Goal: Check status: Check status

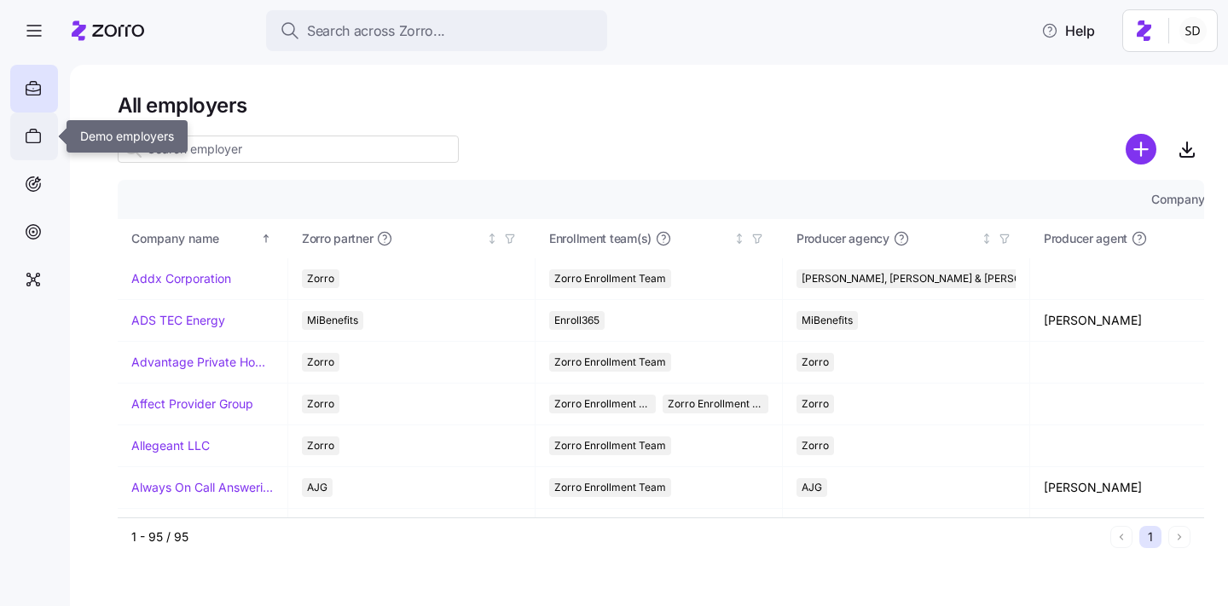
click at [20, 136] on div at bounding box center [34, 137] width 48 height 48
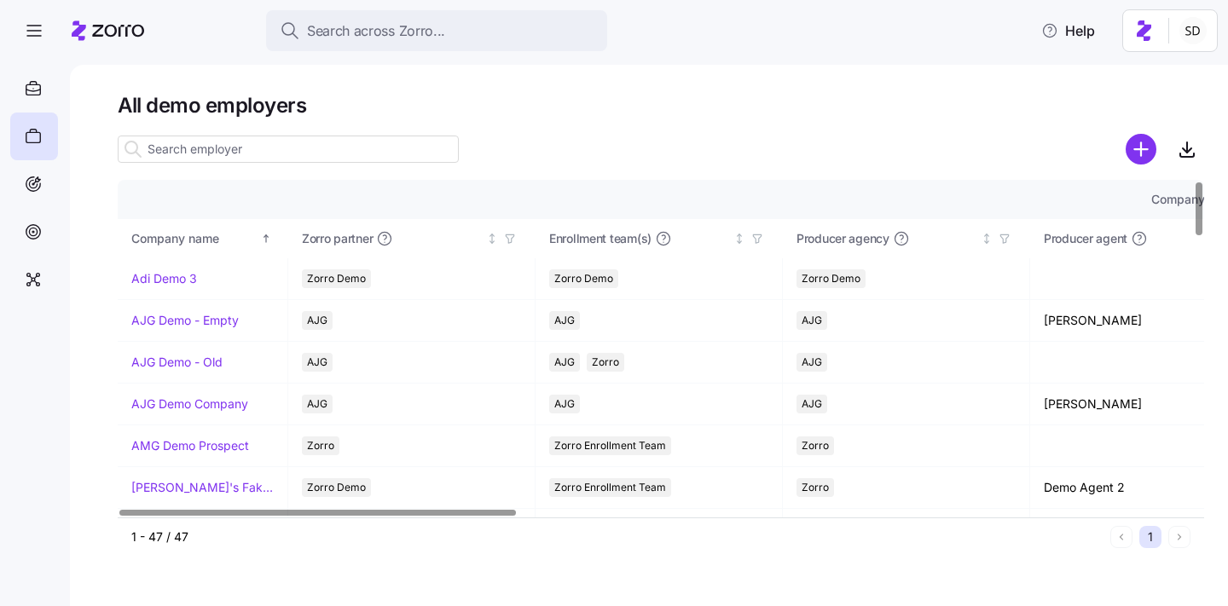
click at [205, 146] on input at bounding box center [288, 149] width 341 height 27
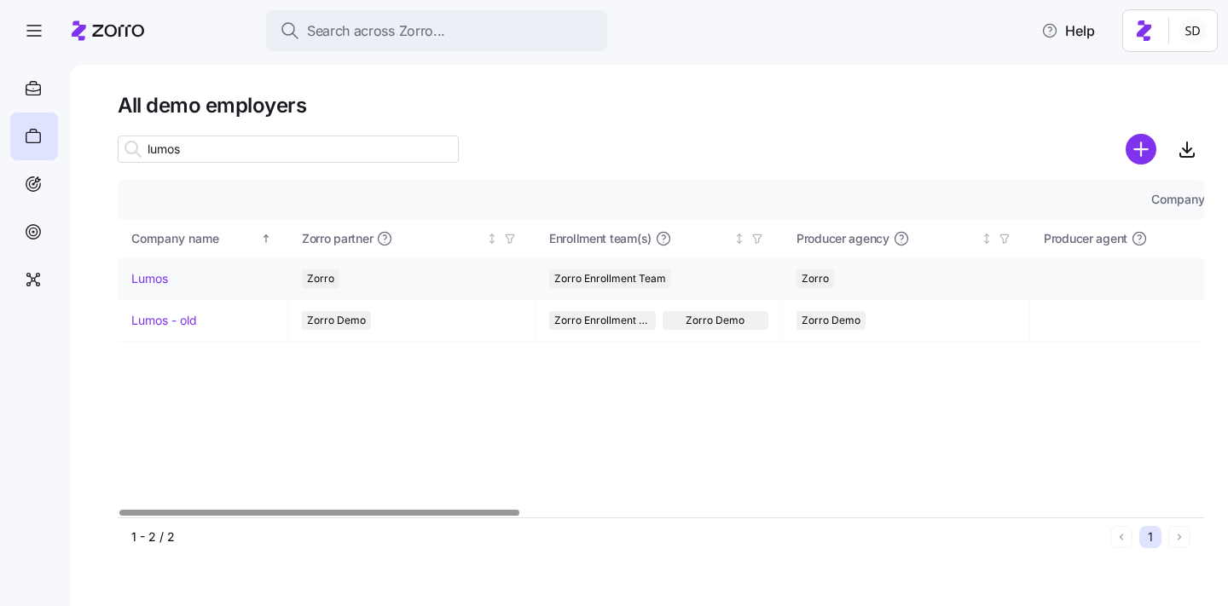
type input "lumos"
click at [136, 276] on link "Lumos" at bounding box center [149, 278] width 37 height 17
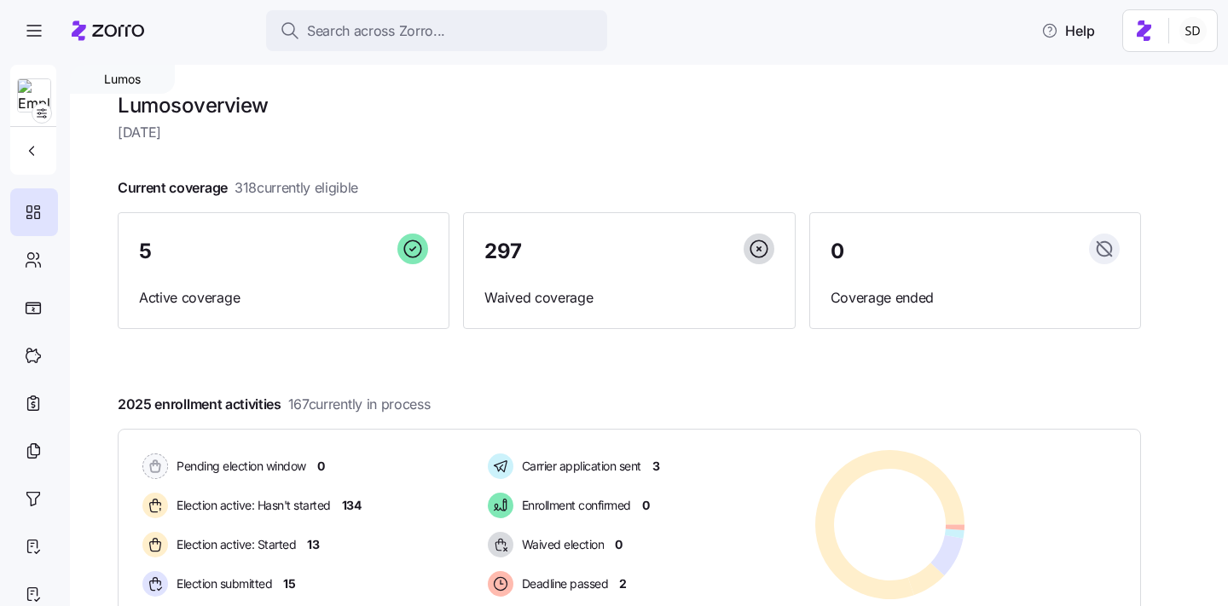
scroll to position [265, 0]
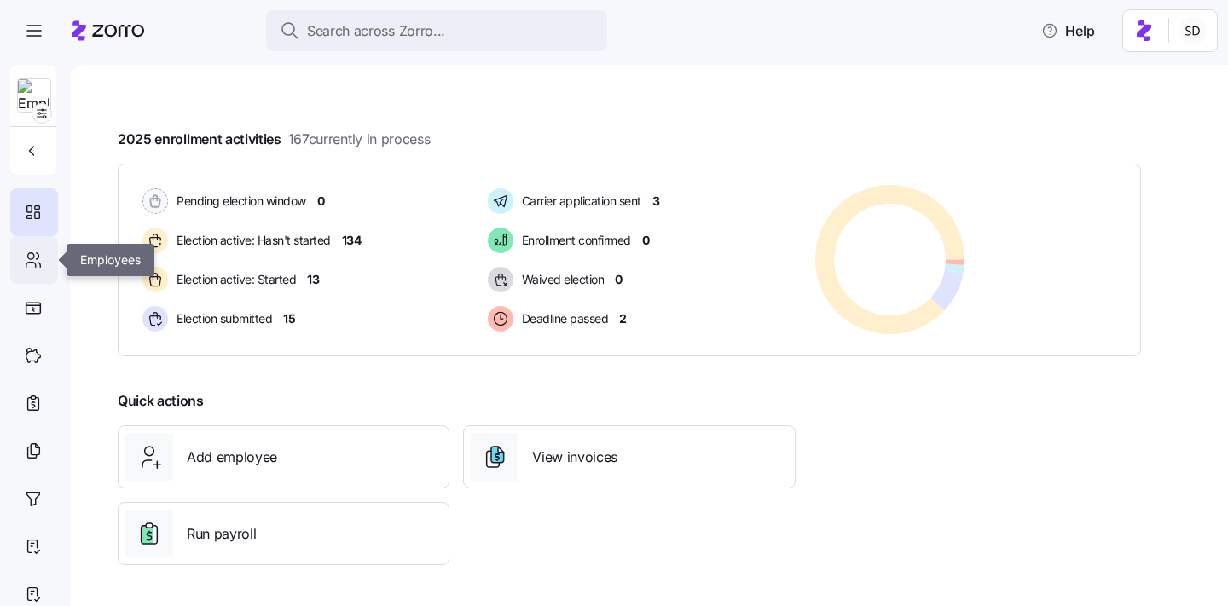
click at [25, 253] on icon at bounding box center [33, 260] width 19 height 20
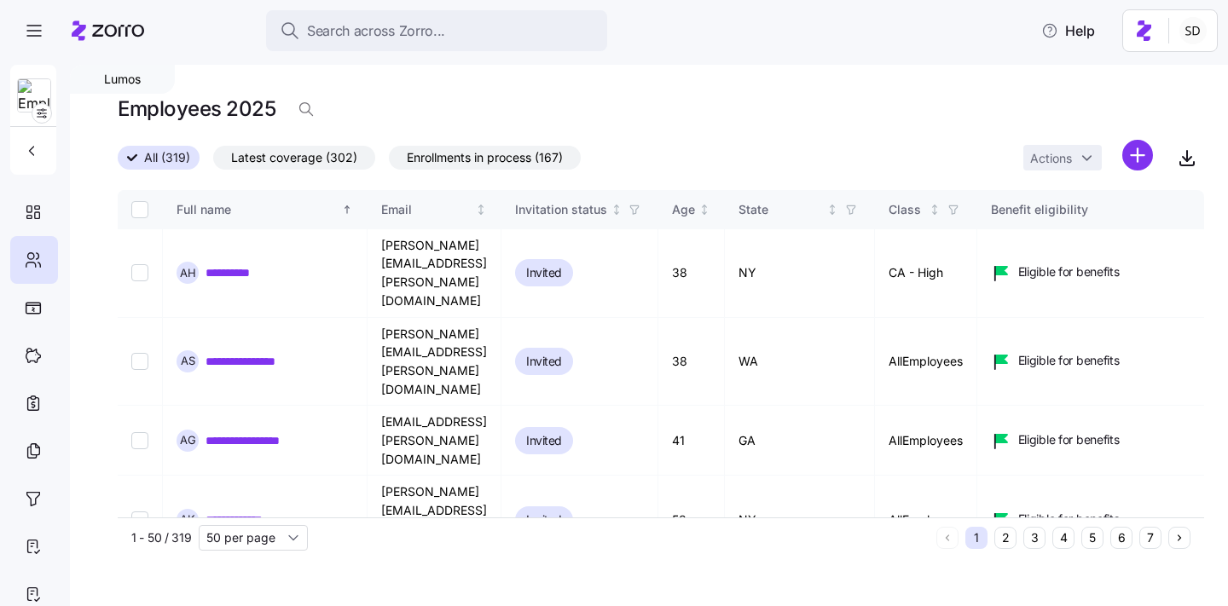
click at [1119, 541] on button "6" at bounding box center [1121, 538] width 22 height 22
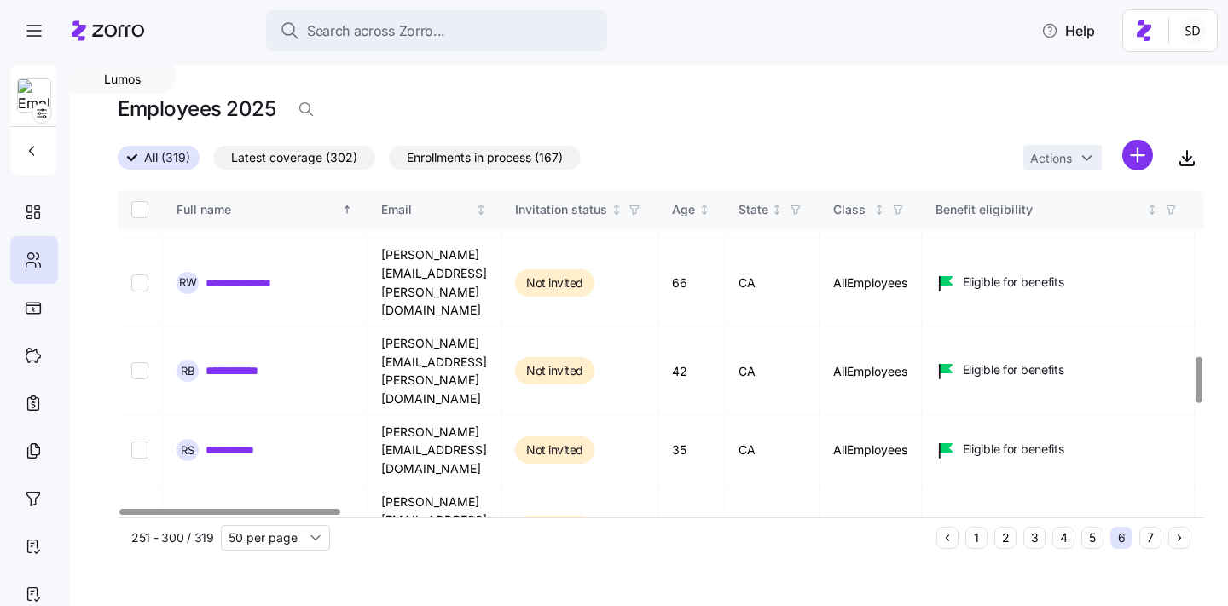
scroll to position [1188, 0]
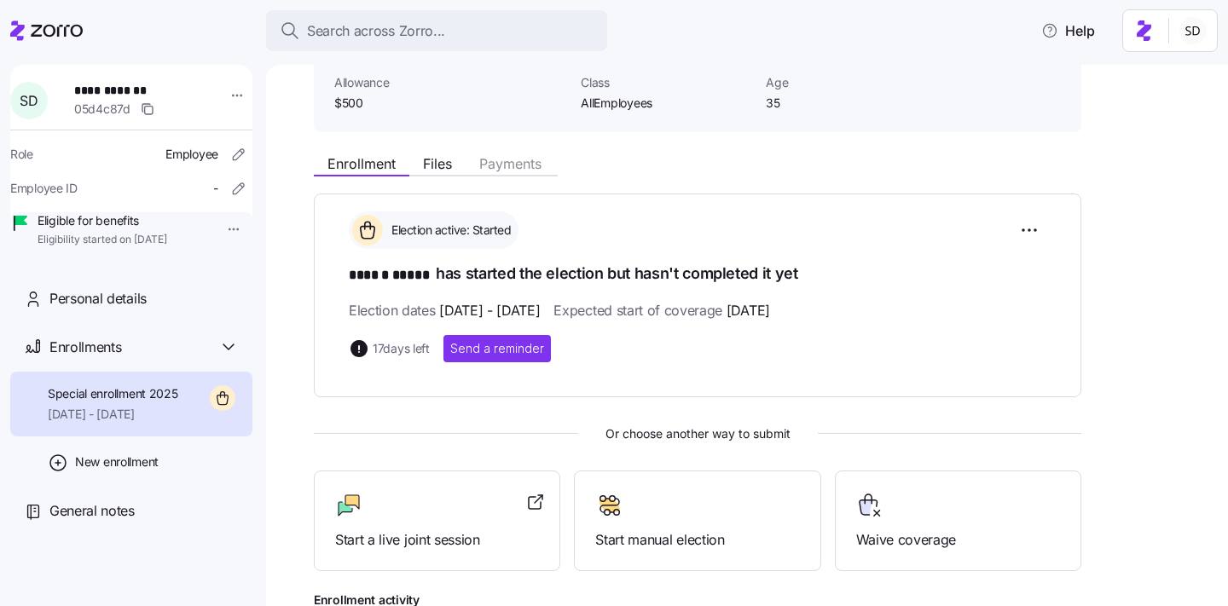
scroll to position [313, 0]
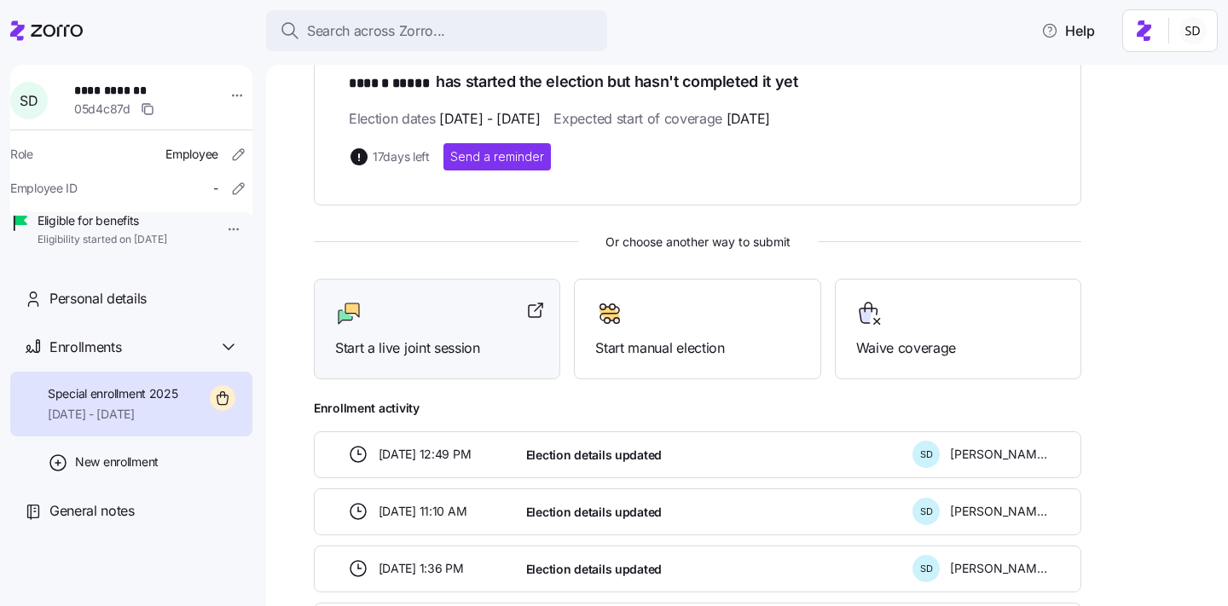
click at [371, 321] on div at bounding box center [437, 313] width 204 height 27
